Goal: Contribute content: Add original content to the website for others to see

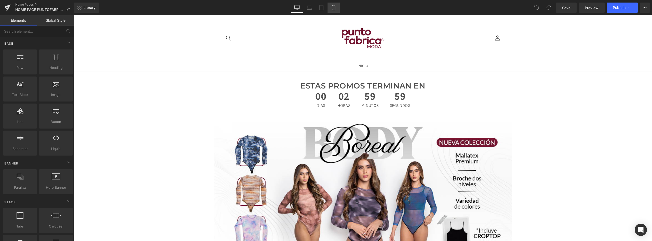
click at [333, 9] on icon at bounding box center [333, 7] width 5 height 5
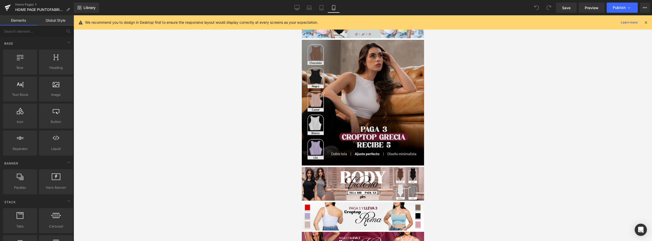
scroll to position [865, 0]
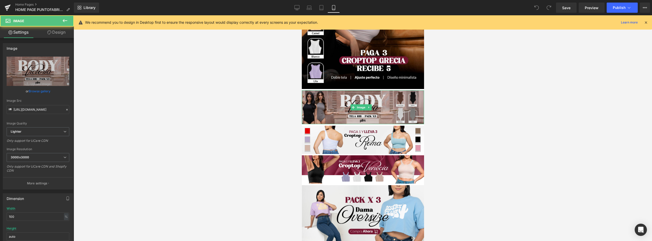
click at [381, 90] on img at bounding box center [362, 107] width 122 height 34
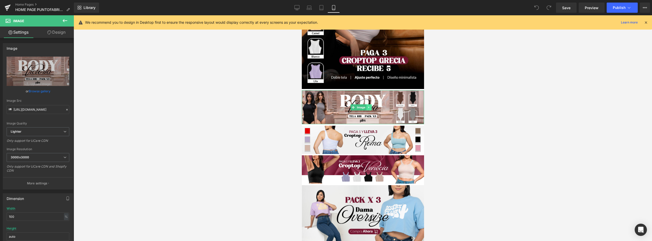
click at [370, 106] on icon at bounding box center [368, 107] width 3 height 3
click at [366, 106] on icon at bounding box center [365, 107] width 3 height 3
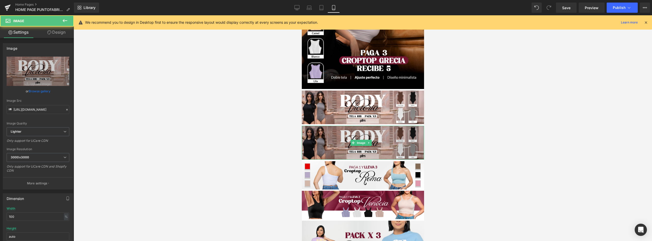
click at [379, 125] on img at bounding box center [362, 142] width 122 height 34
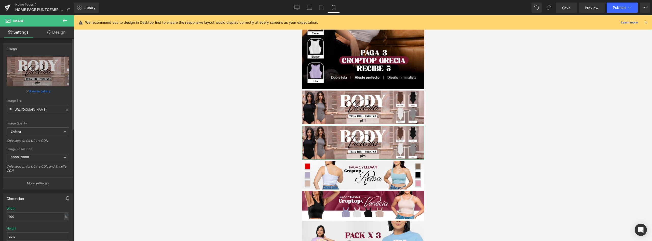
click at [40, 89] on link "Browse gallery" at bounding box center [40, 91] width 22 height 9
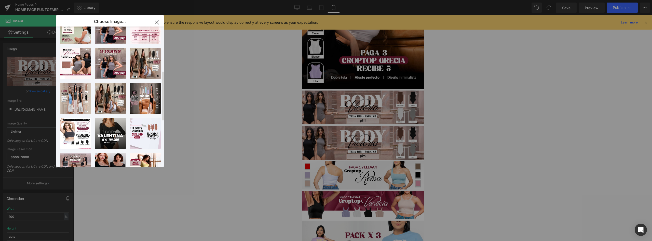
scroll to position [0, 0]
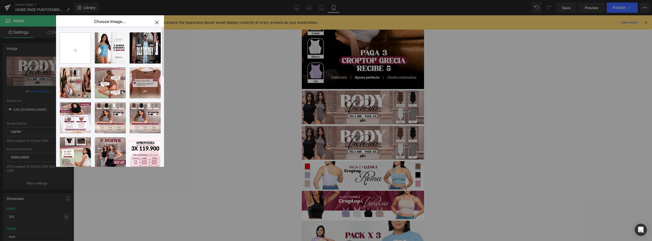
click at [71, 49] on input "file" at bounding box center [75, 48] width 31 height 31
type input "C:\fakepath\banner [PERSON_NAME] (4).jpg"
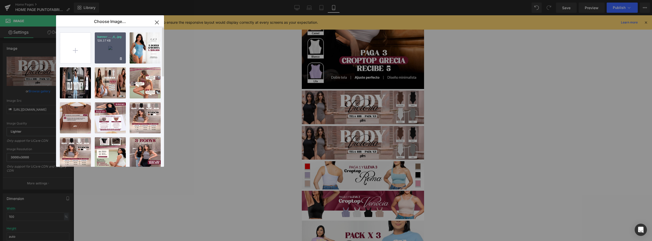
click at [122, 53] on div "banner ... _4_.jpg 128.37 KB" at bounding box center [110, 47] width 31 height 31
type input "[URL][DOMAIN_NAME]"
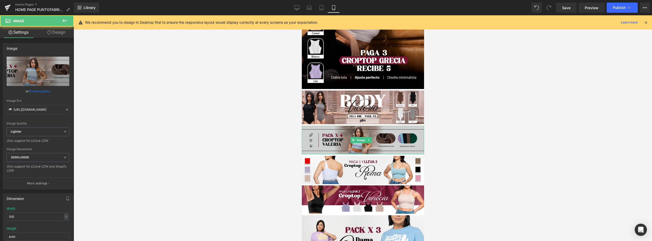
click at [385, 125] on img at bounding box center [362, 139] width 122 height 29
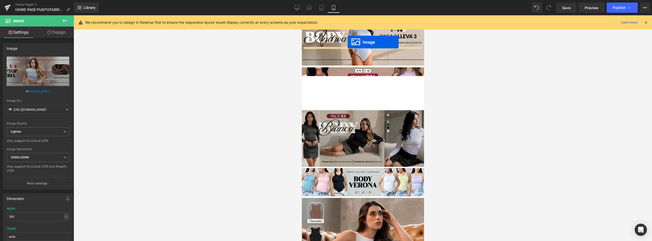
scroll to position [626, 0]
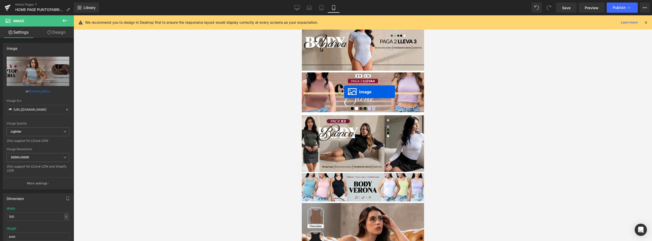
drag, startPoint x: 352, startPoint y: 110, endPoint x: 344, endPoint y: 92, distance: 20.5
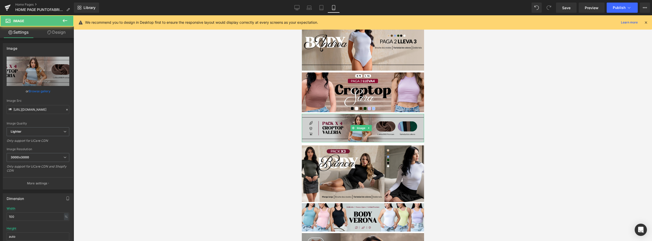
click at [381, 114] on img at bounding box center [362, 128] width 122 height 29
click at [400, 114] on img at bounding box center [362, 128] width 122 height 29
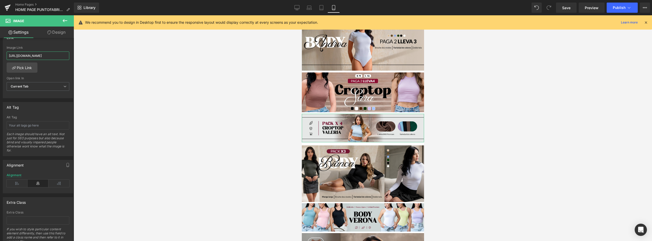
scroll to position [0, 33]
drag, startPoint x: 27, startPoint y: 55, endPoint x: 167, endPoint y: 55, distance: 139.2
click at [167, 55] on div "Image You are previewing how the will restyle your page. You can not edit Eleme…" at bounding box center [326, 124] width 652 height 249
type input "h"
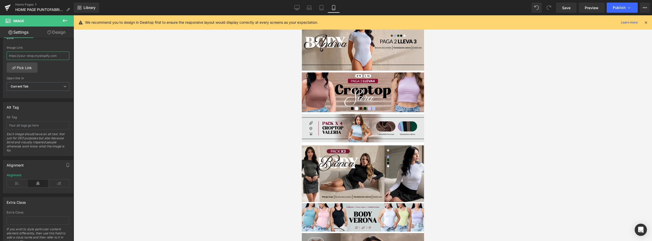
type input "[URL][DOMAIN_NAME][PERSON_NAME]"
click at [180, 80] on div at bounding box center [363, 127] width 578 height 225
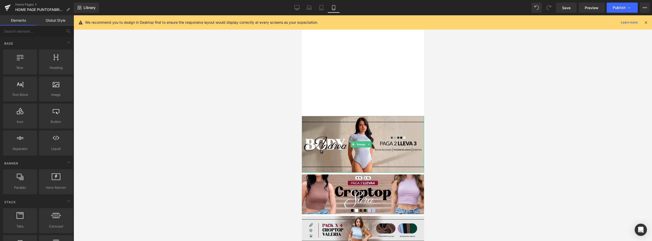
scroll to position [550, 0]
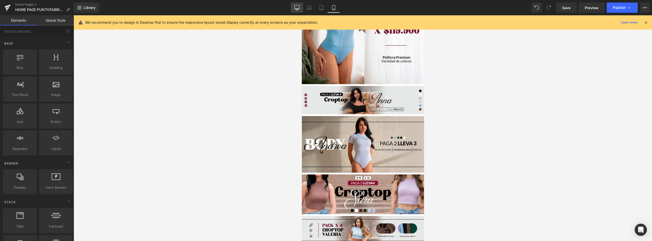
click at [298, 9] on icon at bounding box center [296, 7] width 5 height 5
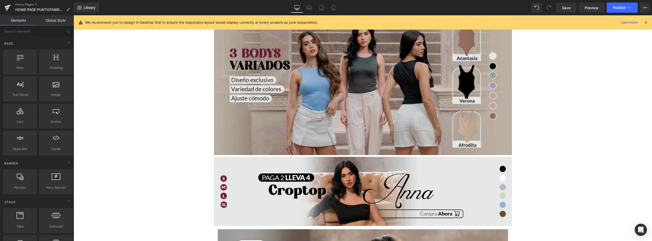
scroll to position [889, 0]
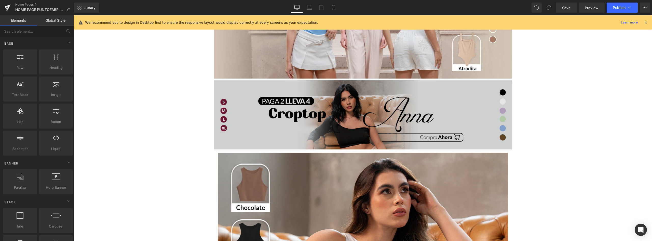
click at [447, 101] on img at bounding box center [363, 114] width 298 height 69
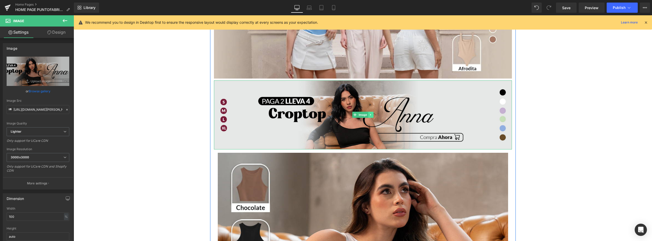
click at [370, 115] on icon at bounding box center [370, 115] width 1 height 2
click at [367, 115] on icon at bounding box center [368, 114] width 3 height 3
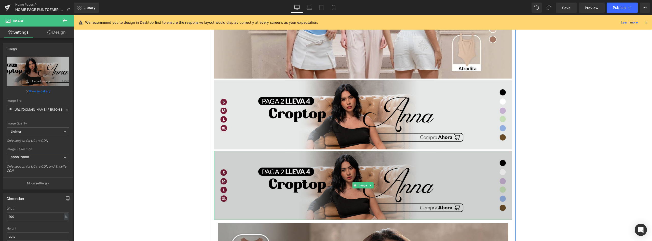
click at [357, 161] on img at bounding box center [363, 185] width 298 height 69
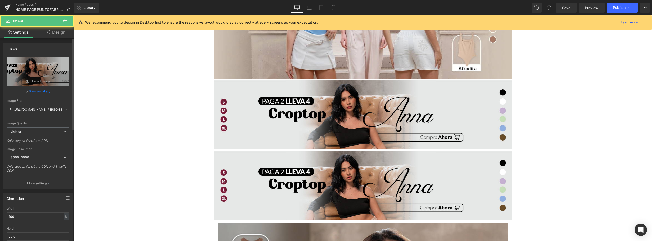
click at [40, 91] on link "Browse gallery" at bounding box center [40, 91] width 22 height 9
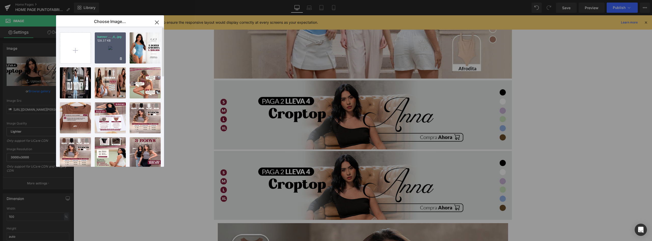
click at [108, 50] on div "banner ... _4_.jpg 128.37 KB" at bounding box center [110, 47] width 31 height 31
type input "[URL][DOMAIN_NAME]"
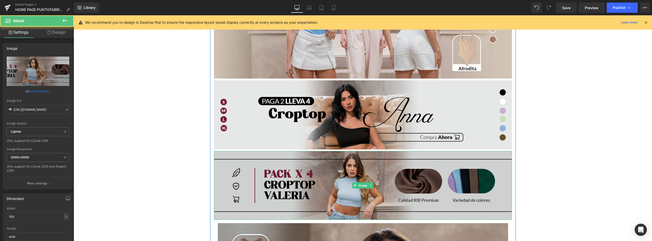
click at [396, 177] on img at bounding box center [363, 185] width 298 height 69
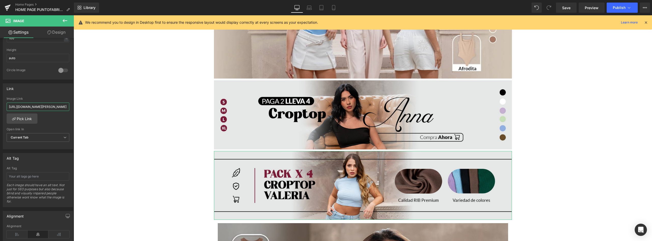
scroll to position [0, 47]
drag, startPoint x: 115, startPoint y: 121, endPoint x: 198, endPoint y: 114, distance: 83.5
type input "h"
paste input "[URL][DOMAIN_NAME][PERSON_NAME]"
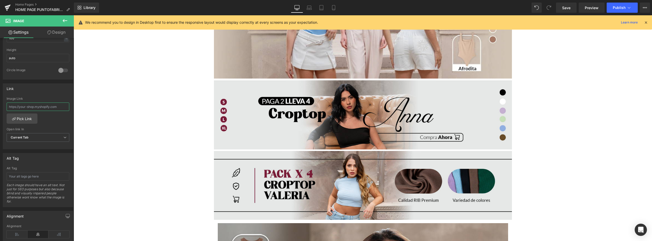
type input "[URL][DOMAIN_NAME][PERSON_NAME]"
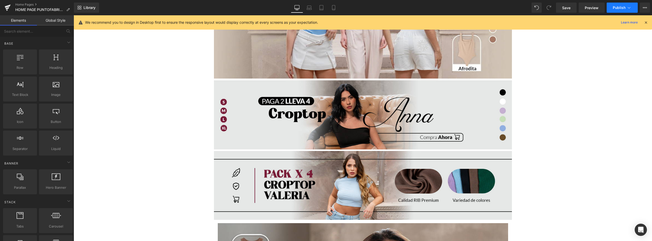
click at [624, 7] on span "Publish" at bounding box center [618, 8] width 13 height 4
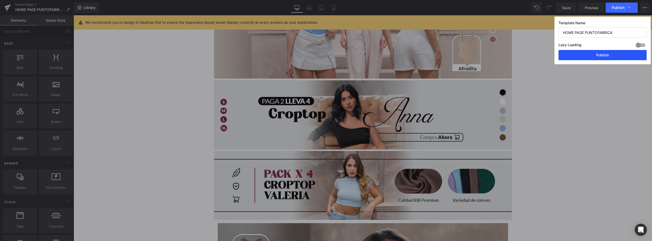
click at [605, 54] on button "Publish" at bounding box center [602, 55] width 88 height 10
